Goal: Information Seeking & Learning: Check status

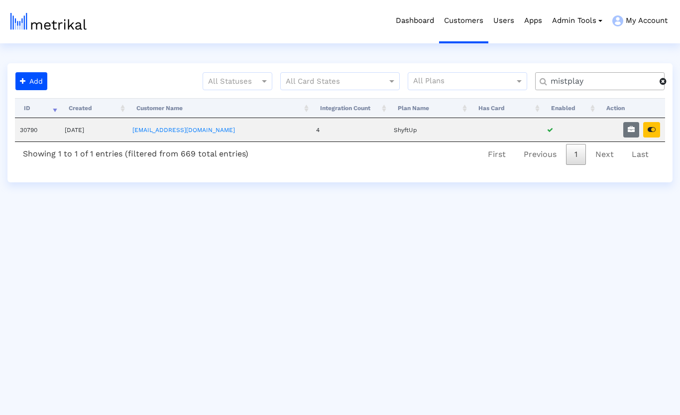
click at [664, 81] on span at bounding box center [663, 81] width 7 height 8
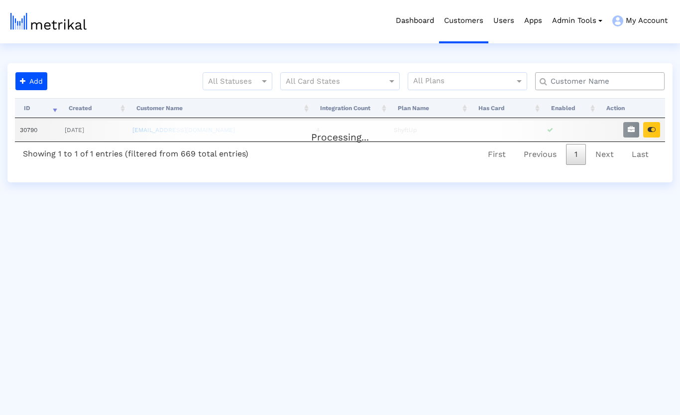
click at [627, 83] on input "text" at bounding box center [602, 81] width 117 height 10
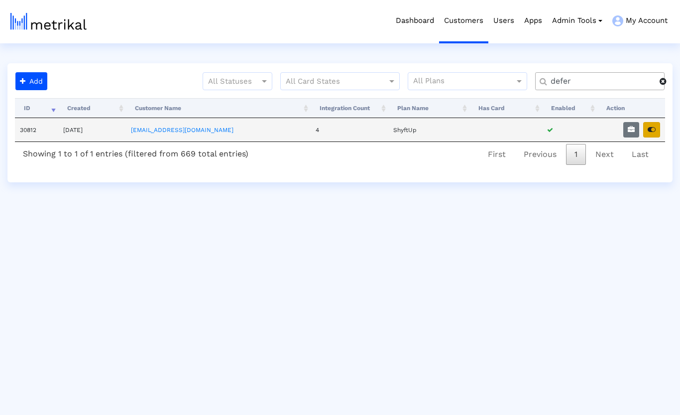
type input "defer"
click at [654, 132] on icon "button" at bounding box center [652, 129] width 8 height 7
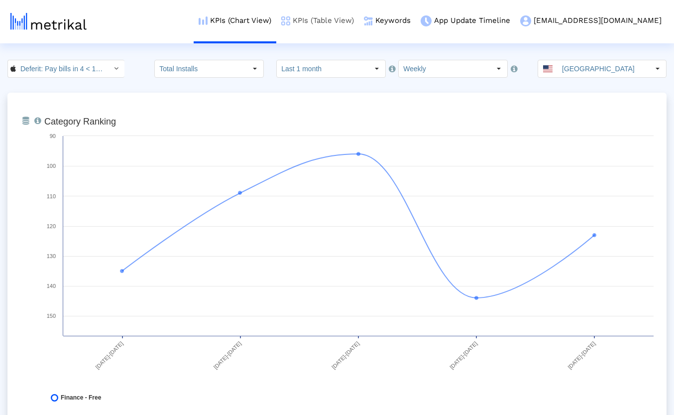
click at [359, 15] on link "KPIs (Table View)" at bounding box center [317, 20] width 83 height 41
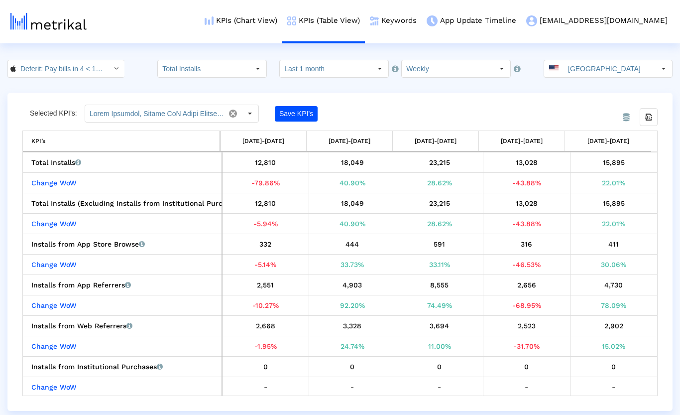
click at [443, 92] on crea-index "Deferit: Pay bills in 4 < 1454473561 > Total Installs Select how far back from …" at bounding box center [340, 235] width 680 height 351
click at [144, 44] on html "KPIs (Chart View) KPIs (Table View) Keywords App Update Timeline [EMAIL_ADDRESS…" at bounding box center [340, 205] width 680 height 411
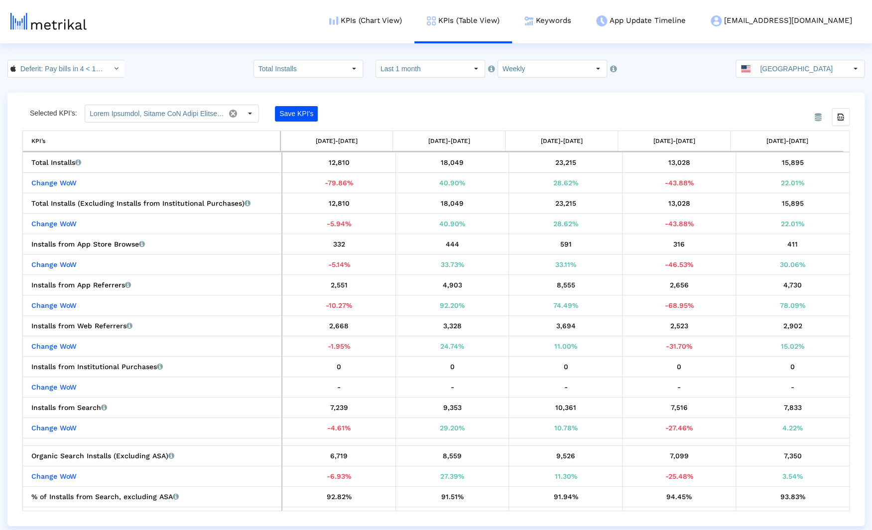
click at [433, 98] on div "From Database Selected KPI’s: Save KPI’s Export all data KPI’s [DATE]-[DATE] [D…" at bounding box center [435, 309] width 857 height 433
click at [583, 21] on link "Keywords" at bounding box center [548, 20] width 72 height 41
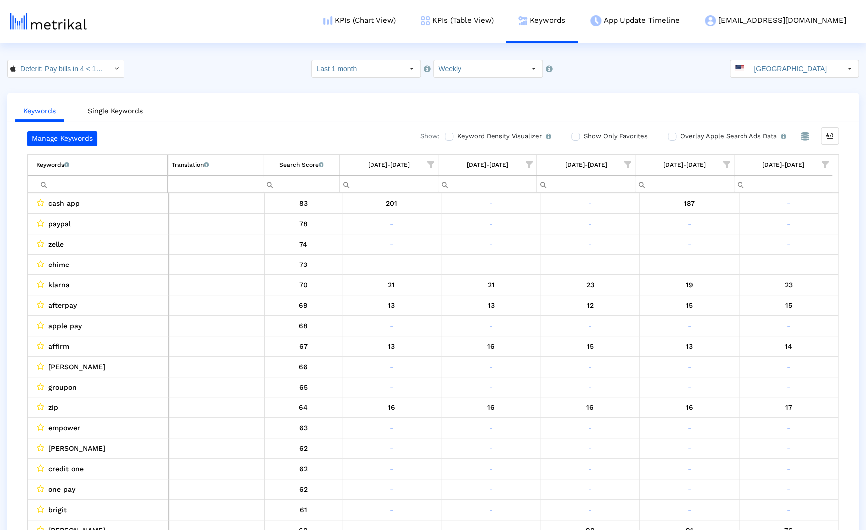
click at [176, 98] on ul "Keywords Single Keywords" at bounding box center [432, 109] width 851 height 23
click at [103, 181] on input "Filter cell" at bounding box center [101, 184] width 131 height 16
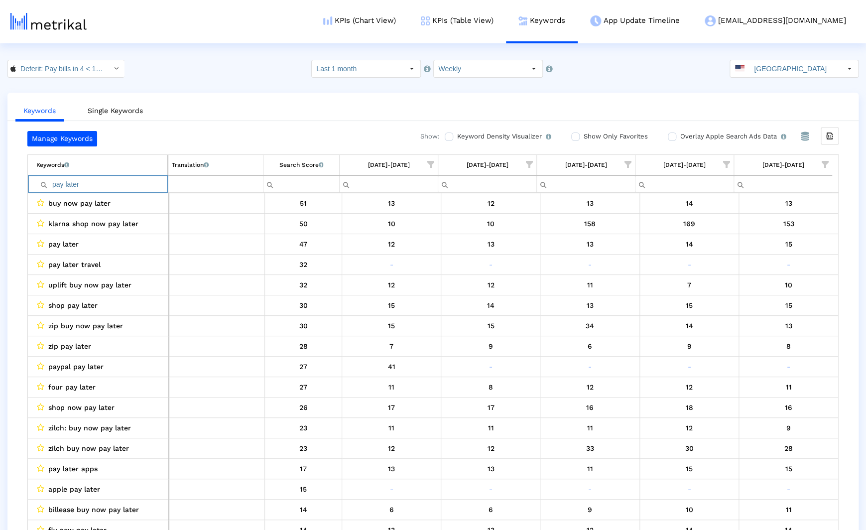
type input "pay later"
click at [236, 111] on ul "Keywords Single Keywords" at bounding box center [432, 109] width 851 height 23
click at [217, 70] on div "Deferit: Pay bills in 4 < 1454473561 > Select how far back from [DATE] you woul…" at bounding box center [433, 69] width 866 height 18
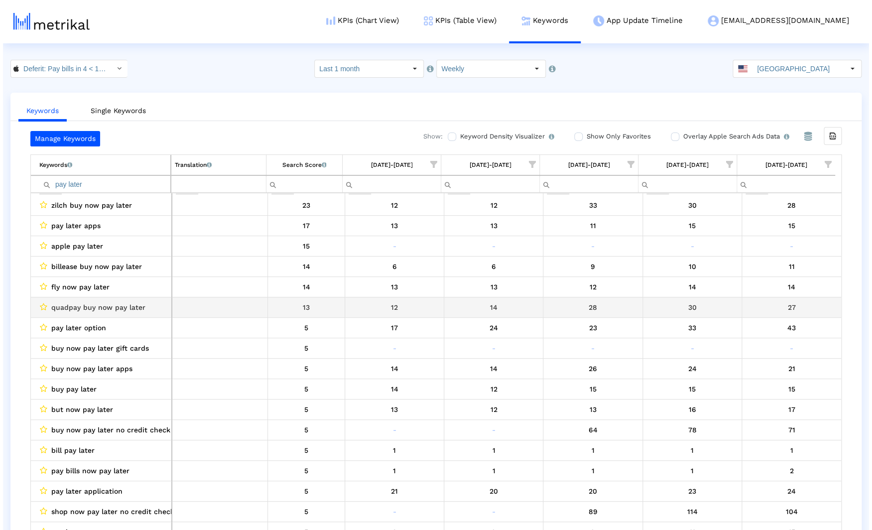
scroll to position [246, 0]
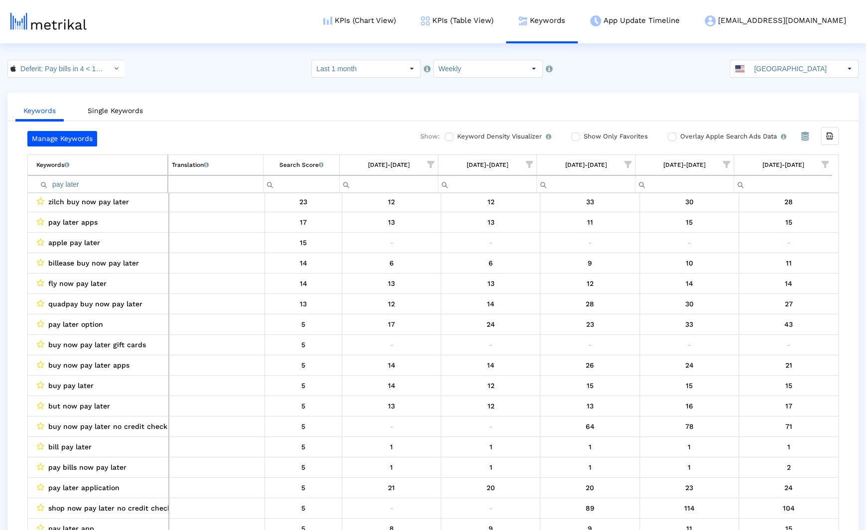
click at [202, 62] on div "Deferit: Pay bills in 4 < 1454473561 > Select how far back from [DATE] you woul…" at bounding box center [433, 69] width 866 height 18
click at [506, 18] on link "KPIs (Table View)" at bounding box center [457, 20] width 98 height 41
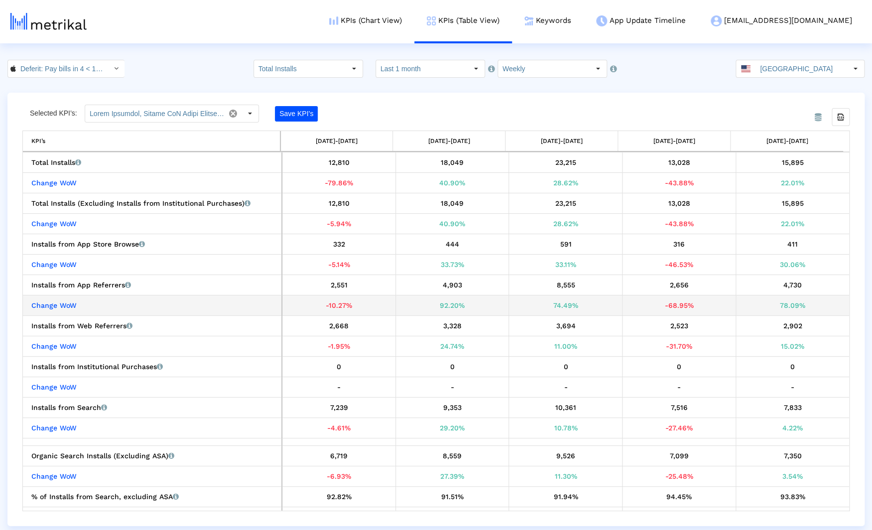
drag, startPoint x: 658, startPoint y: 308, endPoint x: 688, endPoint y: 307, distance: 30.9
click at [680, 307] on div "-68.95%" at bounding box center [679, 305] width 106 height 13
drag, startPoint x: 769, startPoint y: 306, endPoint x: 813, endPoint y: 307, distance: 44.3
click at [680, 307] on div "78.09%" at bounding box center [792, 305] width 106 height 13
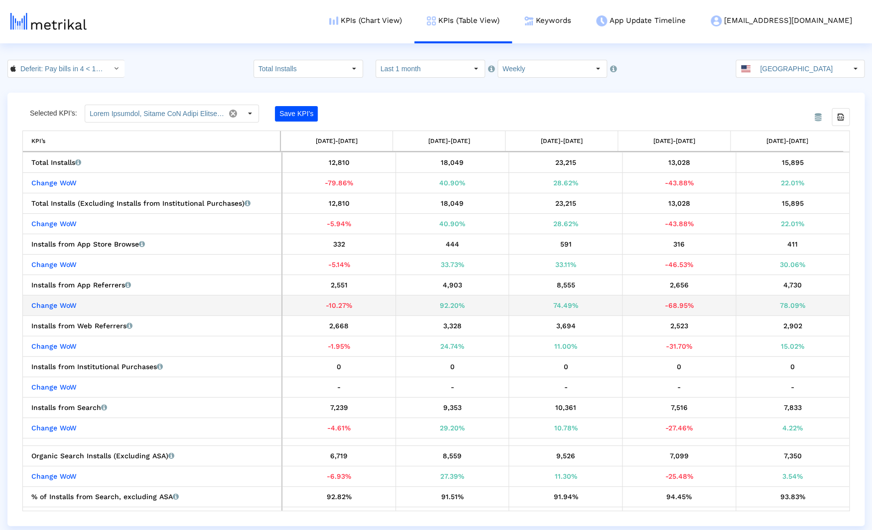
click at [680, 307] on div "78.09%" at bounding box center [792, 305] width 106 height 13
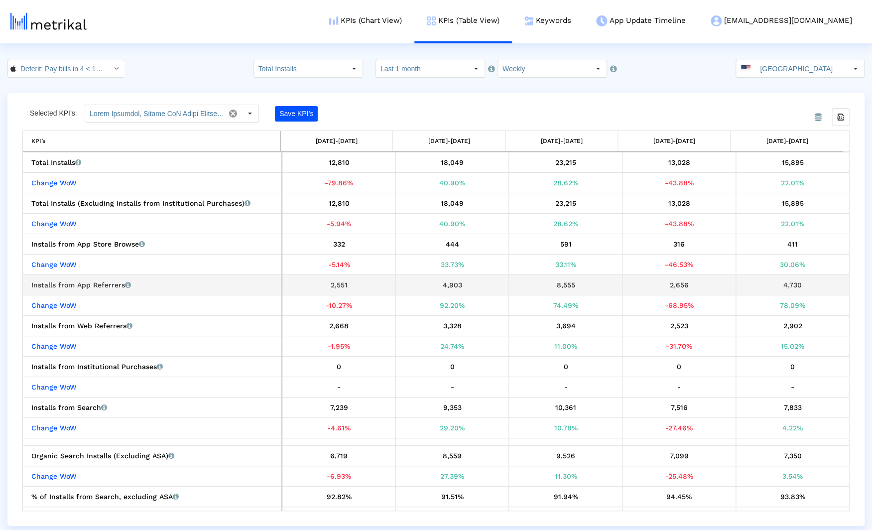
drag, startPoint x: 772, startPoint y: 283, endPoint x: 815, endPoint y: 284, distance: 43.3
click at [680, 284] on div "4,730" at bounding box center [792, 284] width 106 height 13
click at [172, 64] on div "Deferit: Pay bills in 4 < 1454473561 > Total Installs Select how far back from …" at bounding box center [436, 69] width 872 height 18
